Goal: Transaction & Acquisition: Purchase product/service

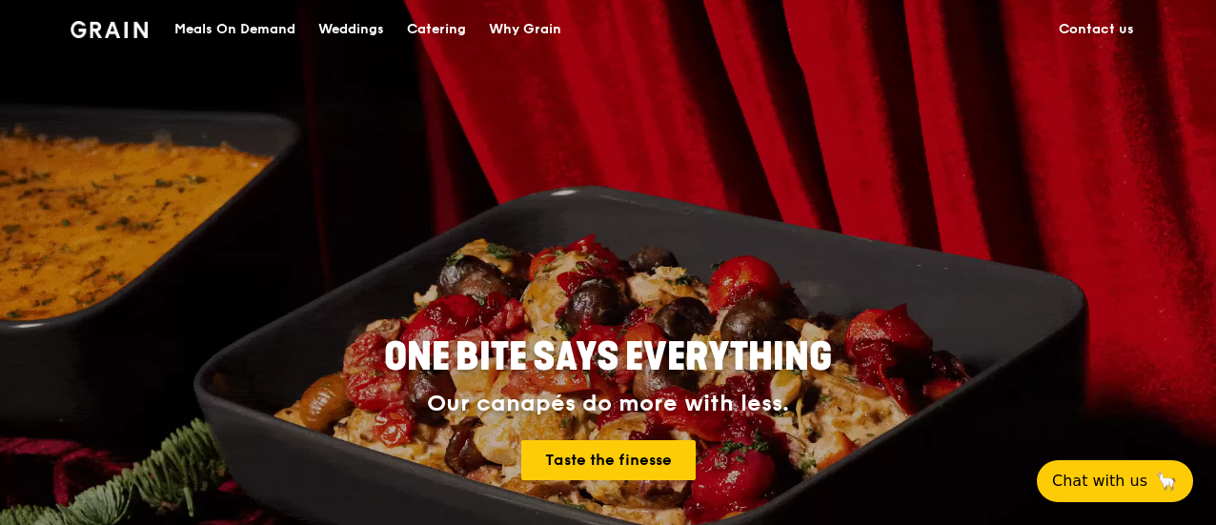
click at [240, 34] on div "Meals On Demand" at bounding box center [234, 29] width 121 height 57
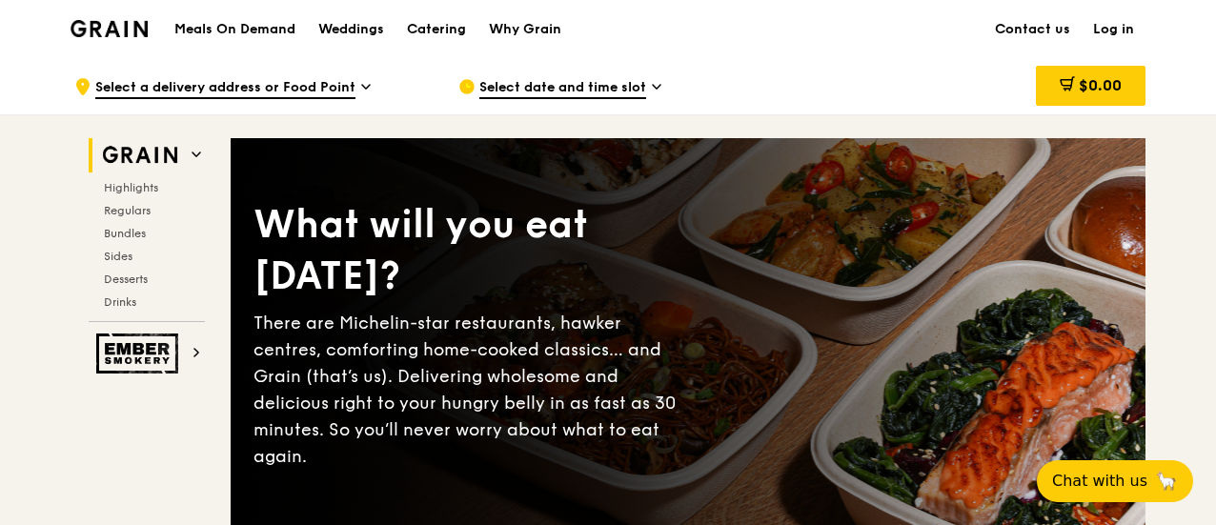
click at [1127, 30] on link "Log in" at bounding box center [1113, 29] width 64 height 57
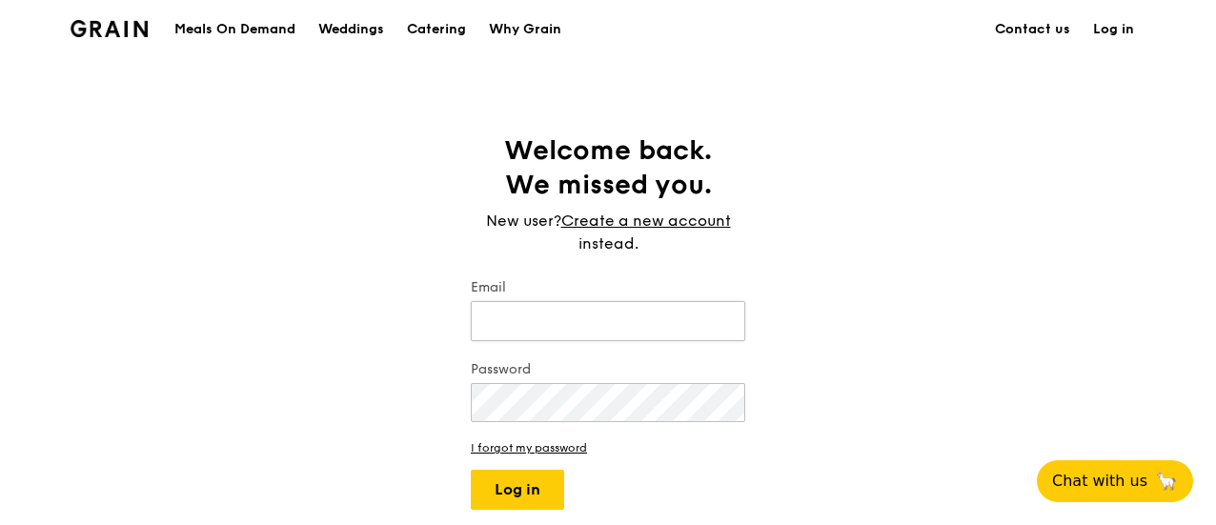
click at [548, 312] on input "Email" at bounding box center [608, 321] width 274 height 40
type input "[PERSON_NAME][EMAIL_ADDRESS][DOMAIN_NAME]"
click at [471, 470] on button "Log in" at bounding box center [517, 490] width 93 height 40
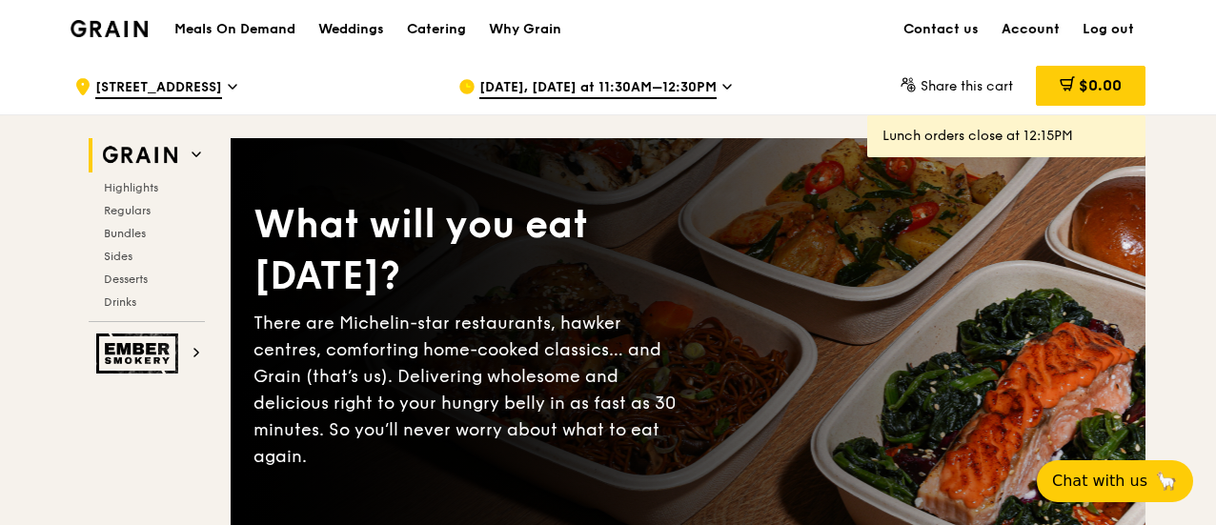
click at [1062, 30] on link "Account" at bounding box center [1030, 29] width 81 height 57
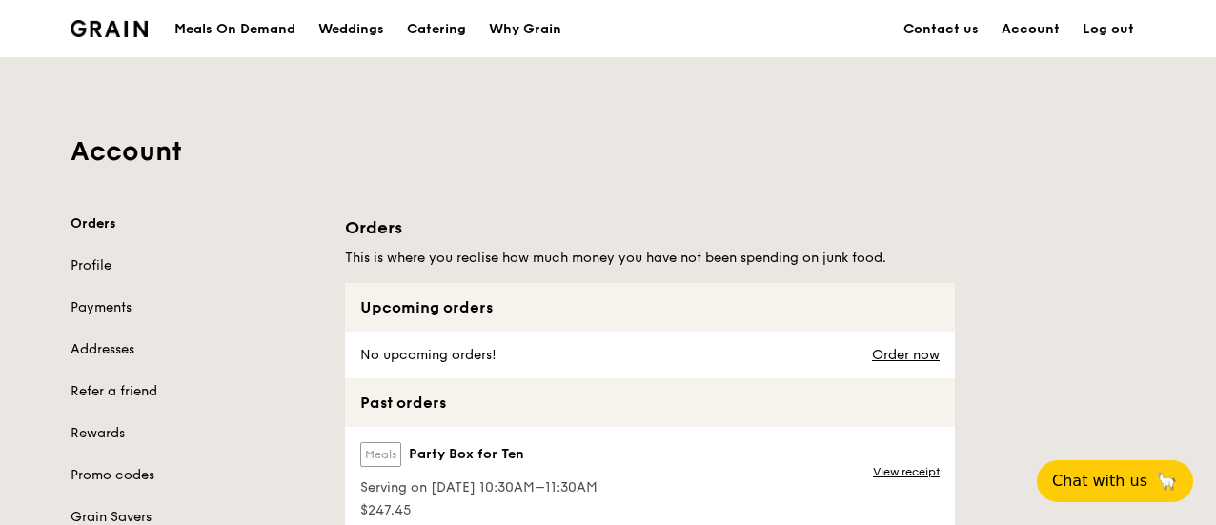
scroll to position [191, 0]
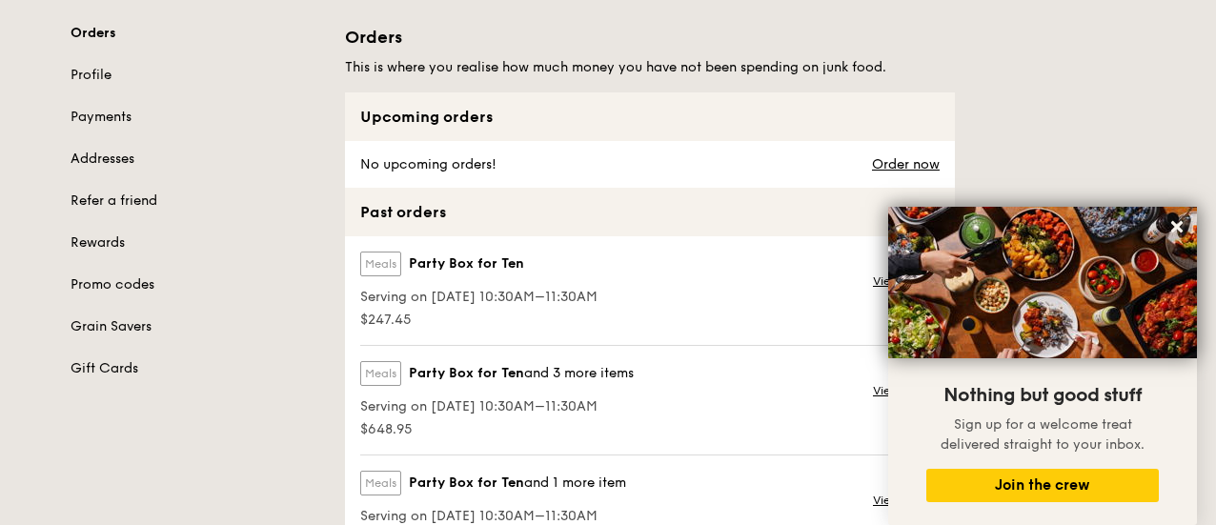
click at [151, 103] on div "Orders Profile Payments Addresses Refer a friend Rewards Promo codes Grain Save…" at bounding box center [197, 201] width 252 height 354
click at [126, 111] on link "Payments" at bounding box center [197, 117] width 252 height 19
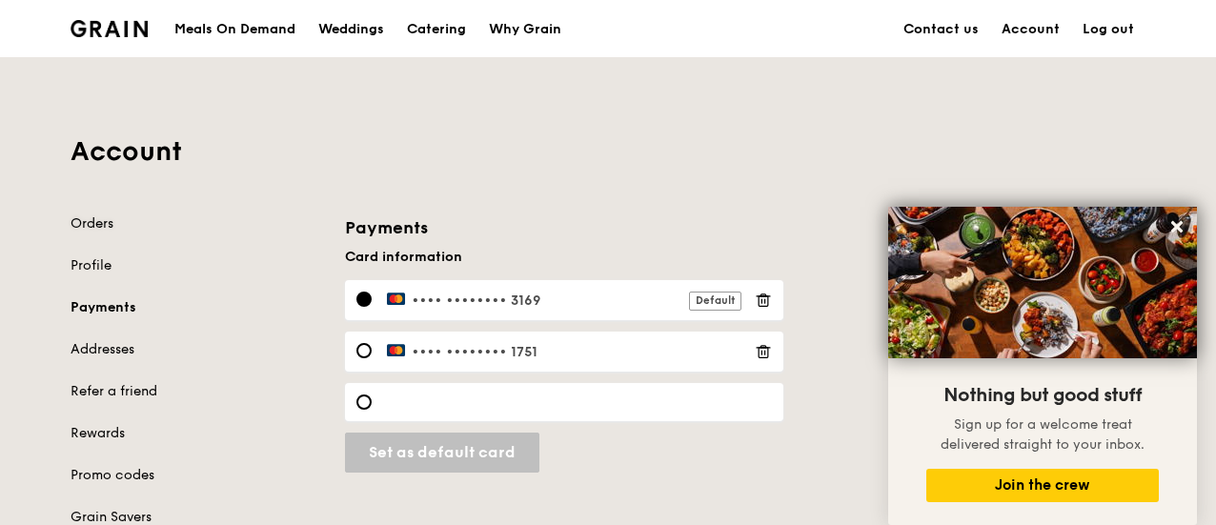
click at [136, 218] on link "Orders" at bounding box center [197, 223] width 252 height 19
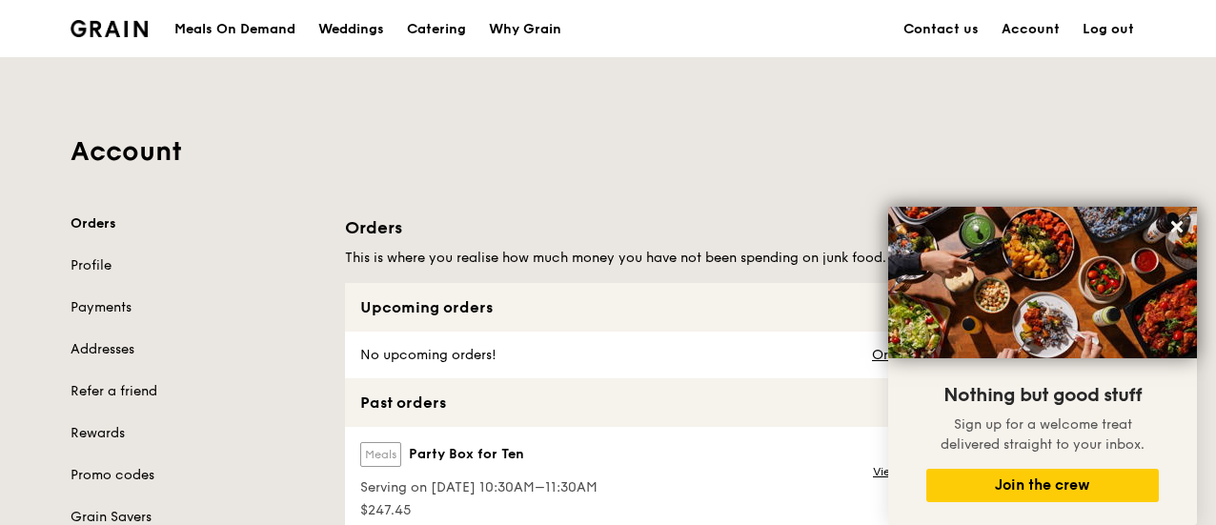
click at [84, 203] on div "Account Orders Profile Payments Addresses Refer a friend Rewards Promo codes Gr…" at bounding box center [608, 427] width 1098 height 738
click at [92, 223] on link "Orders" at bounding box center [197, 223] width 252 height 19
click at [277, 36] on div "Meals On Demand" at bounding box center [234, 29] width 121 height 57
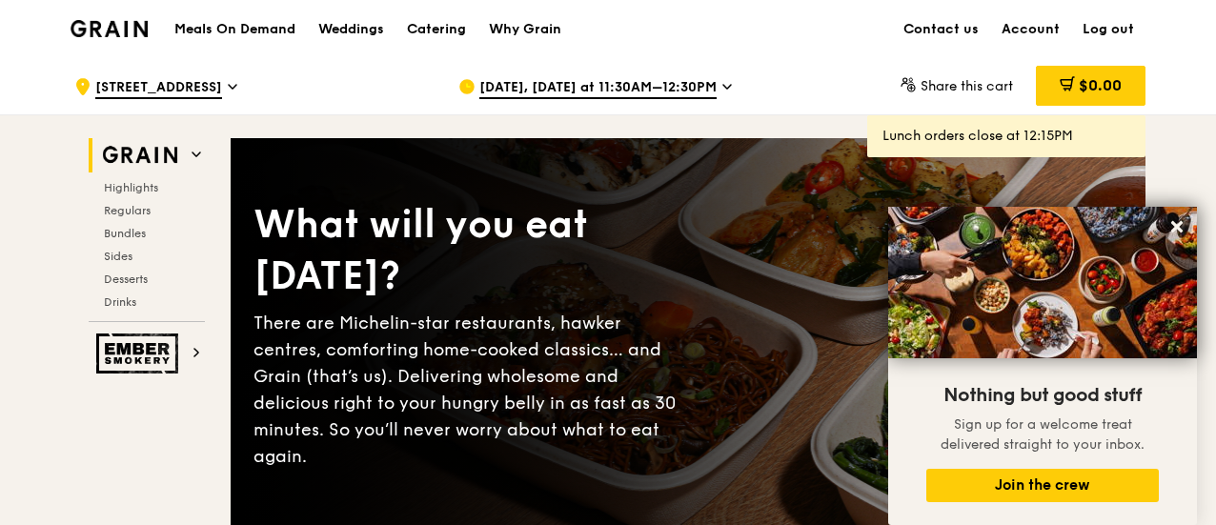
click at [173, 96] on span "[STREET_ADDRESS]" at bounding box center [158, 88] width 127 height 21
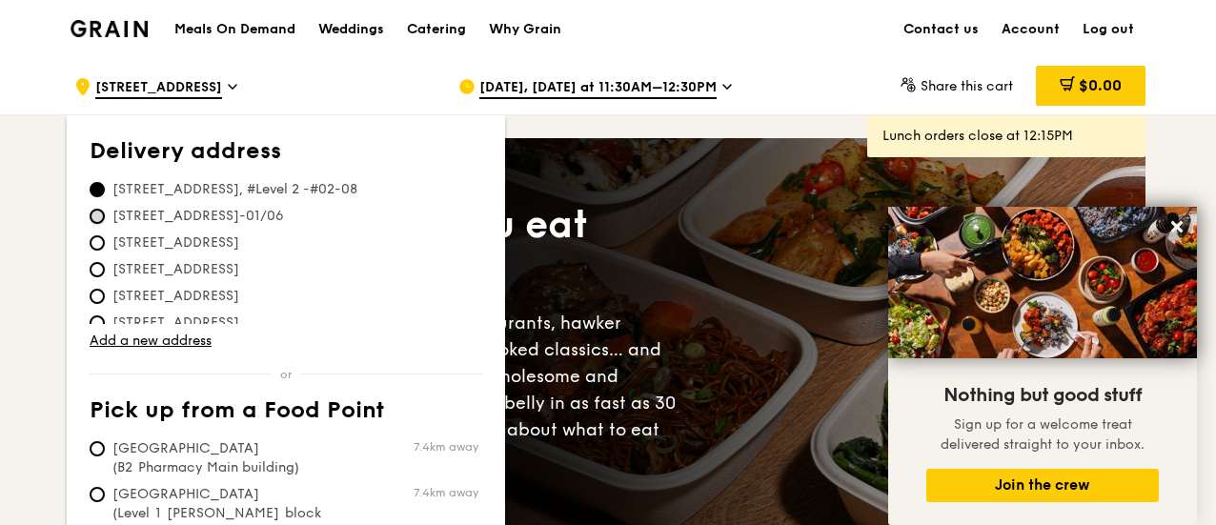
click at [99, 218] on input "[STREET_ADDRESS]-01/06" at bounding box center [97, 216] width 15 height 15
radio input "true"
click at [1172, 232] on icon at bounding box center [1176, 226] width 11 height 11
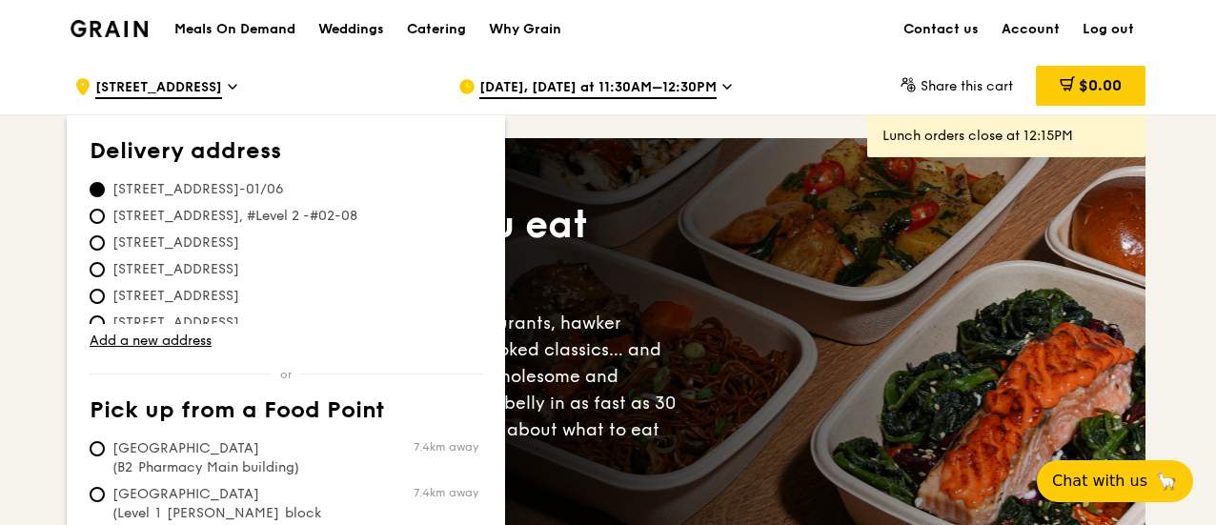
click at [505, 91] on span "[DATE], [DATE] at 11:30AM–12:30PM" at bounding box center [597, 88] width 237 height 21
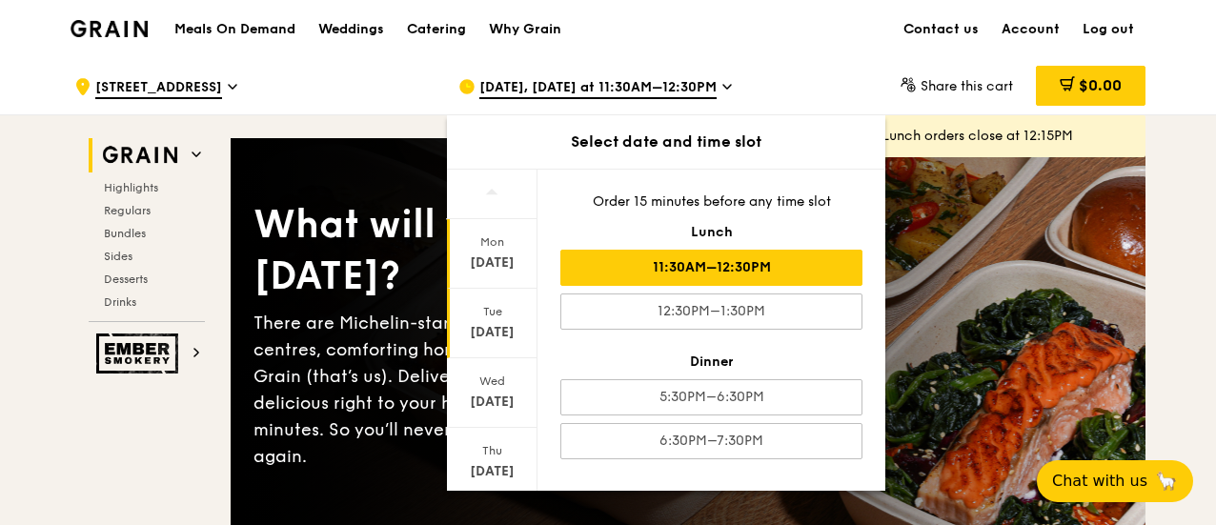
click at [516, 319] on div "[DATE]" at bounding box center [492, 324] width 91 height 70
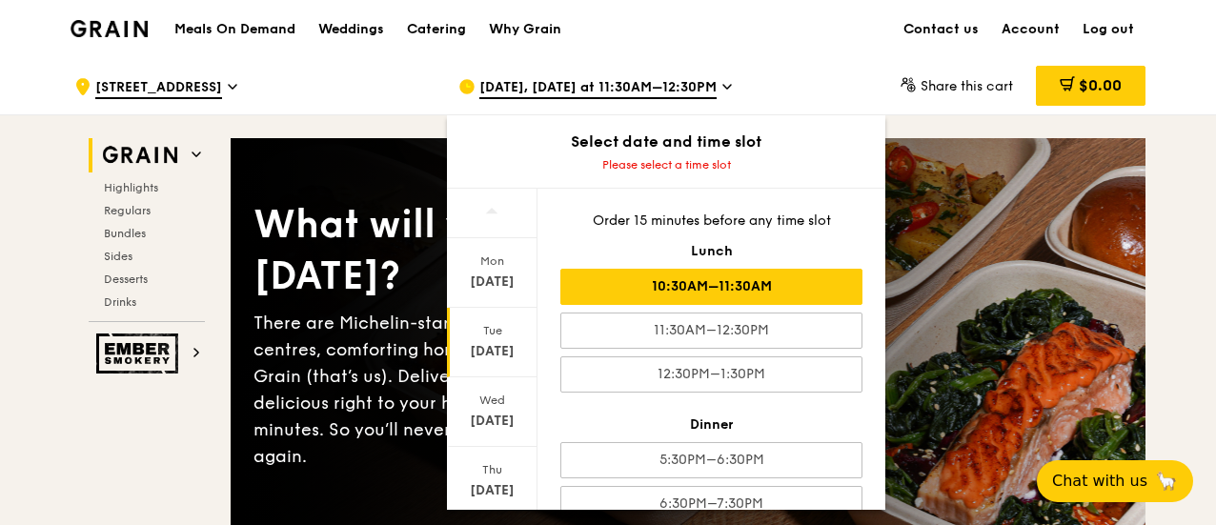
click at [638, 284] on div "10:30AM–11:30AM" at bounding box center [711, 287] width 302 height 36
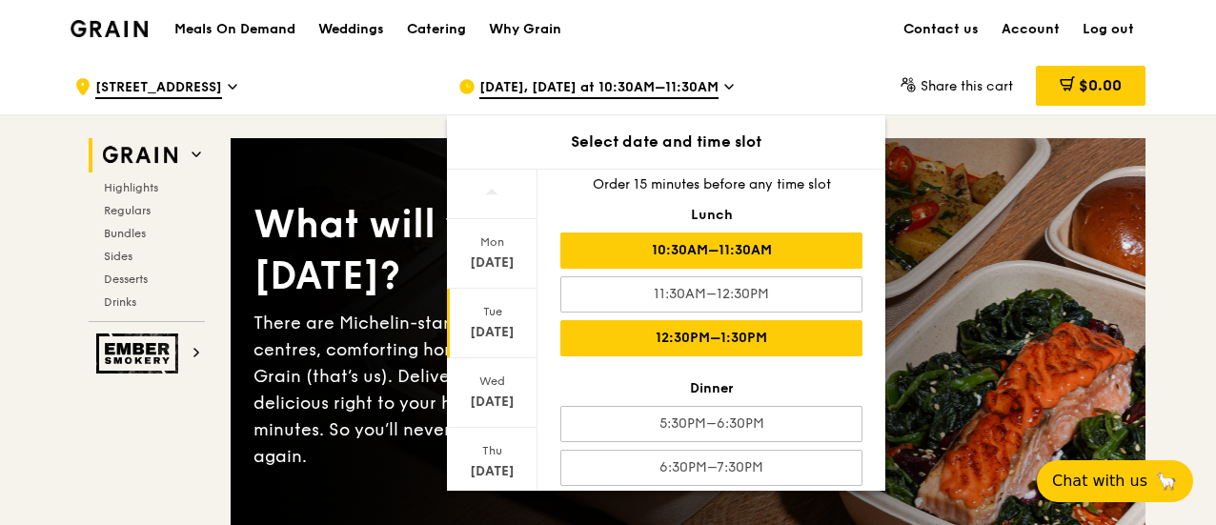
scroll to position [31, 0]
